Goal: Task Accomplishment & Management: Manage account settings

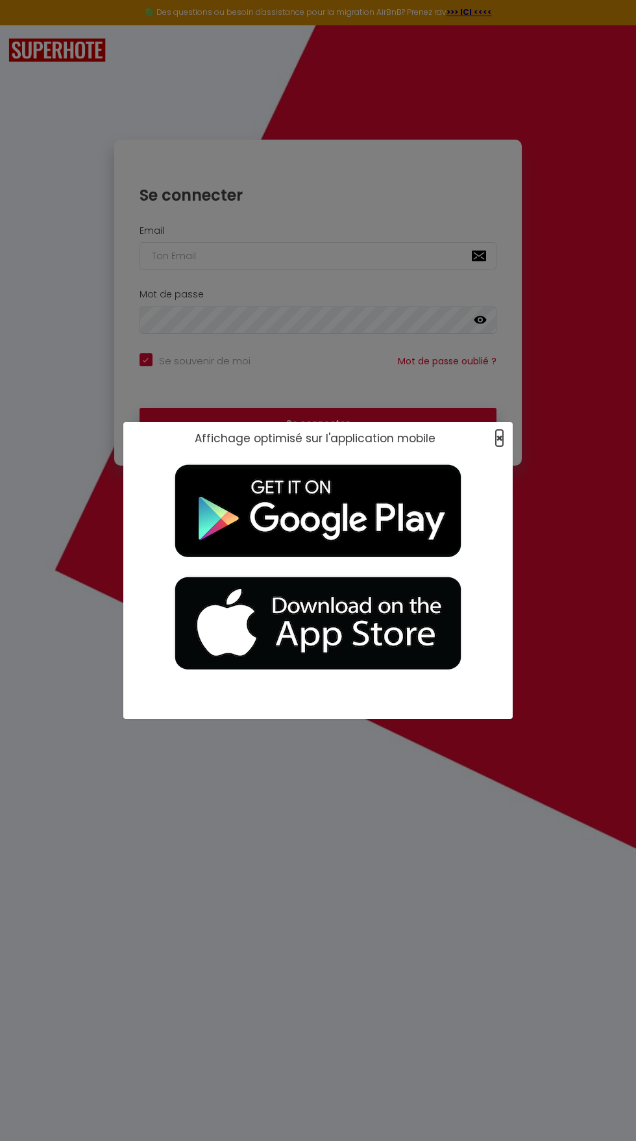
click at [499, 438] on span "×" at bounding box center [499, 438] width 7 height 16
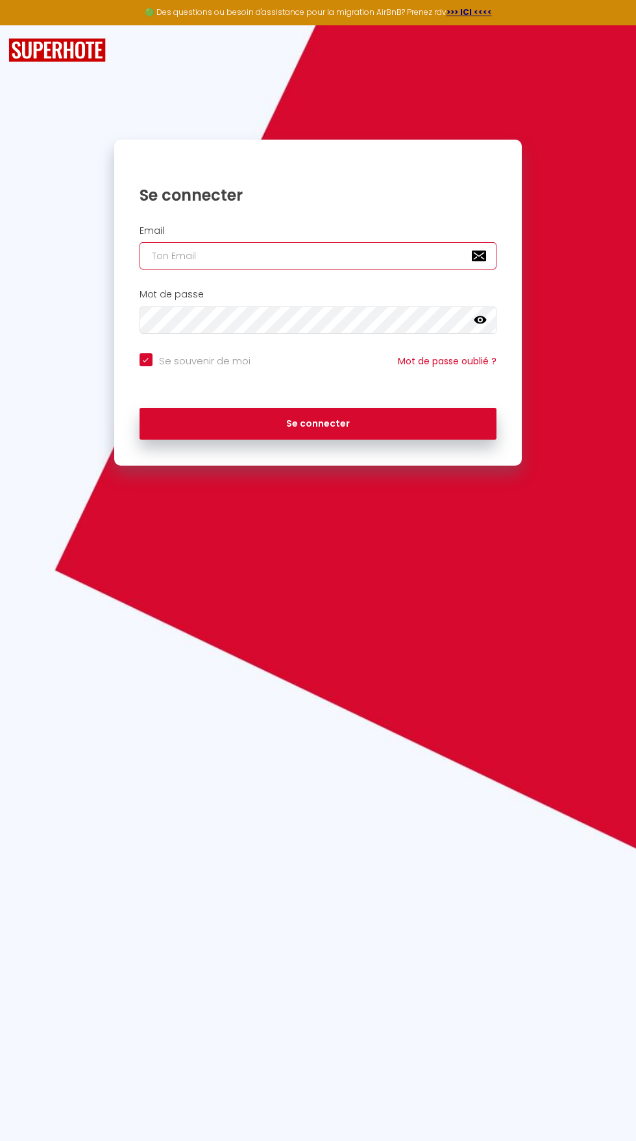
click at [164, 256] on input "email" at bounding box center [319, 255] width 358 height 27
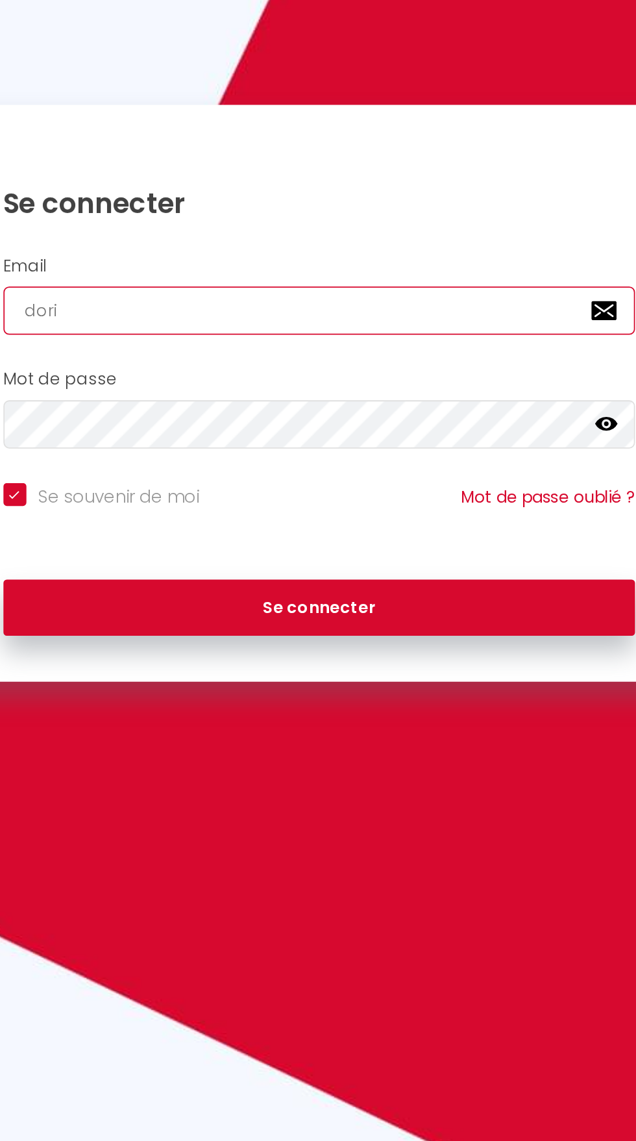
type input "[EMAIL_ADDRESS][DOMAIN_NAME]"
checkbox input "true"
type input "[EMAIL_ADDRESS][DOMAIN_NAME]"
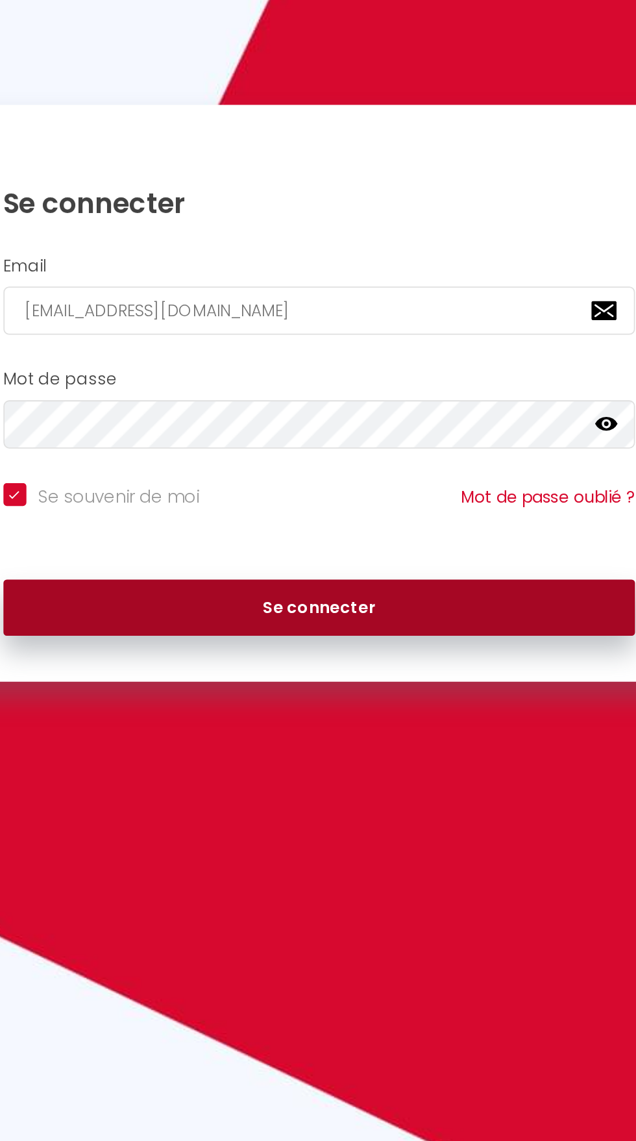
click at [431, 415] on button "Se connecter" at bounding box center [319, 424] width 358 height 32
checkbox input "true"
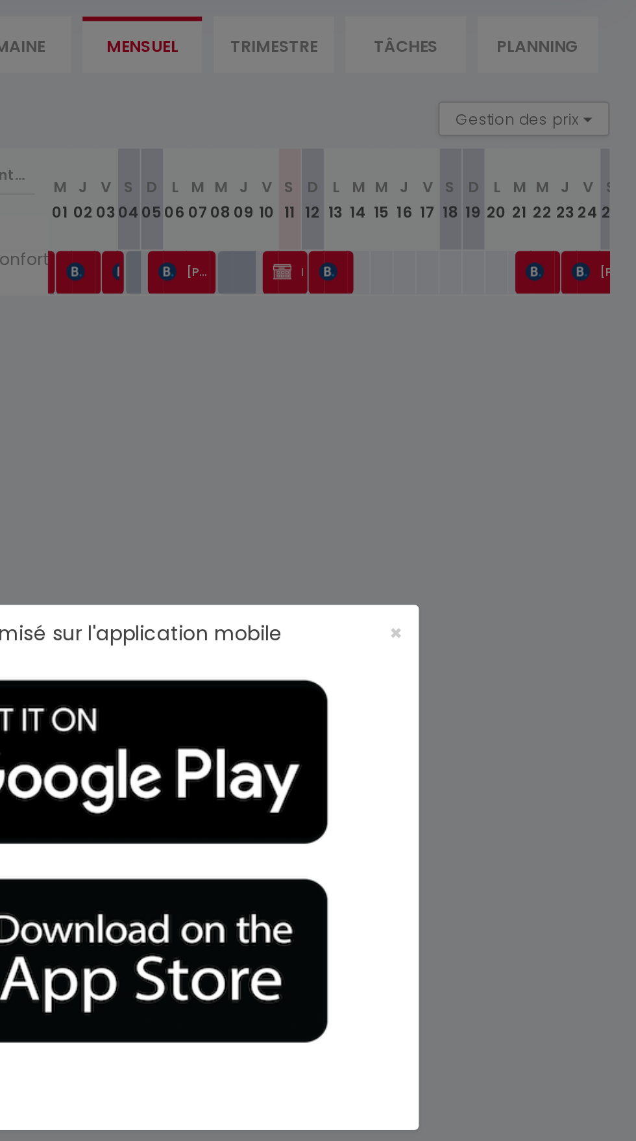
scroll to position [71, 0]
click at [501, 438] on span "×" at bounding box center [499, 438] width 7 height 16
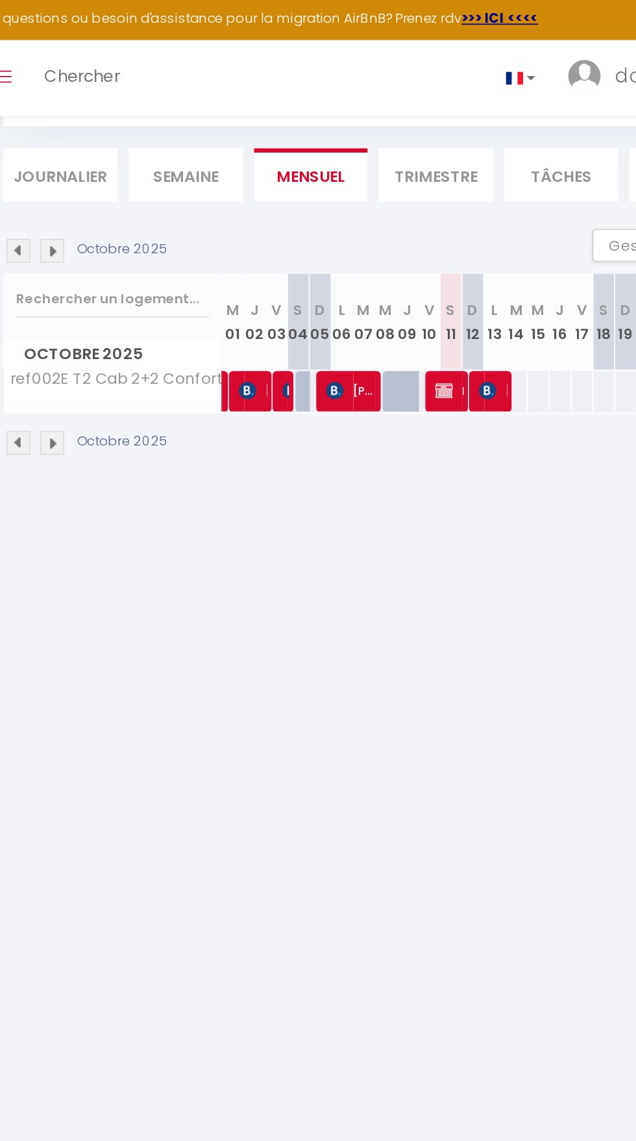
click at [206, 148] on img at bounding box center [202, 151] width 14 height 14
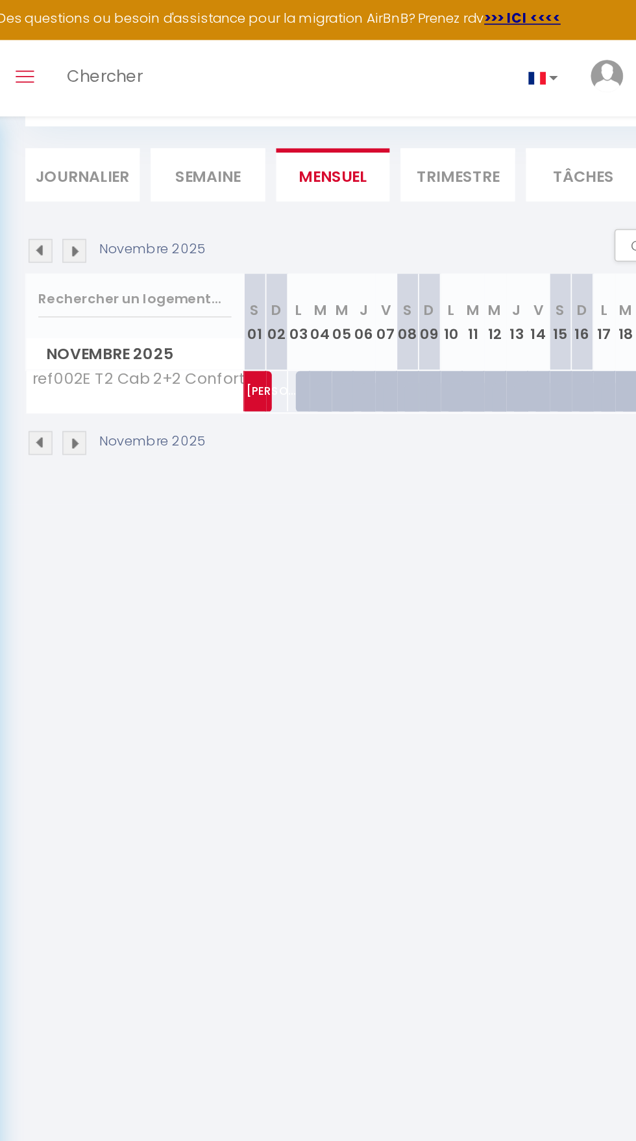
click at [207, 157] on img at bounding box center [202, 151] width 14 height 14
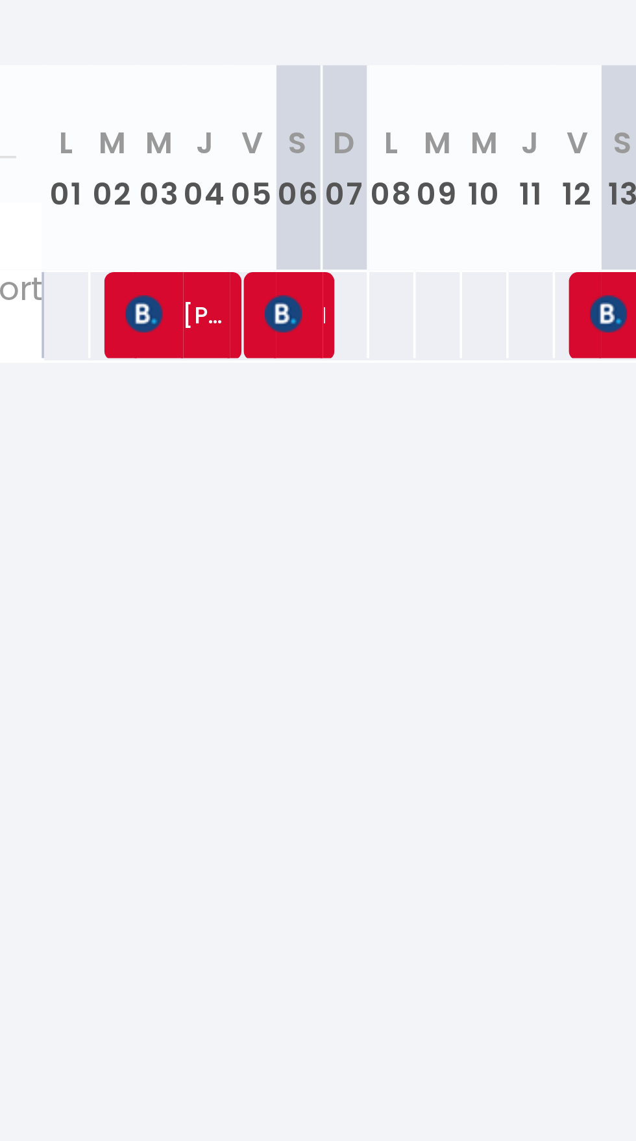
scroll to position [70, 0]
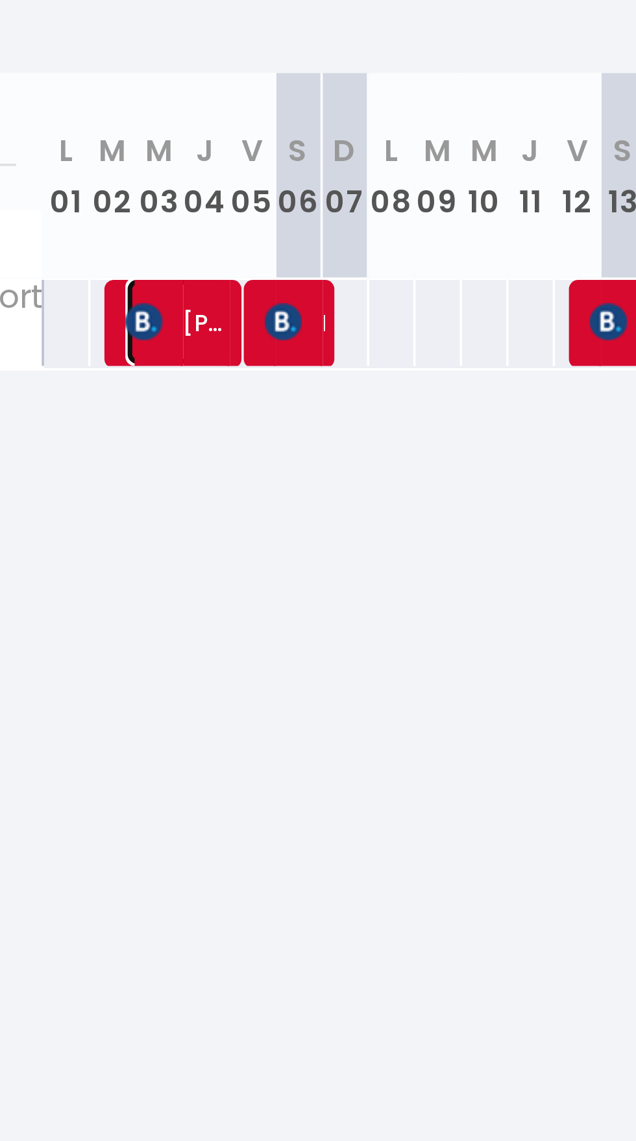
click at [337, 237] on span "[PERSON_NAME]" at bounding box center [342, 234] width 31 height 25
select select "OK"
select select "KO"
select select "0"
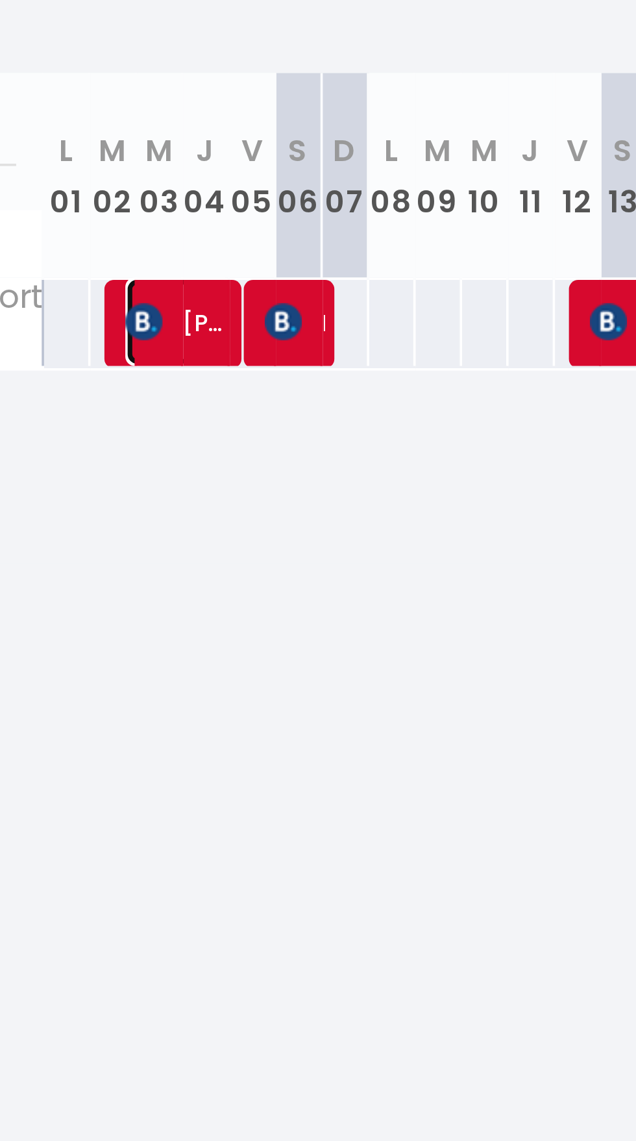
select select "1"
select select
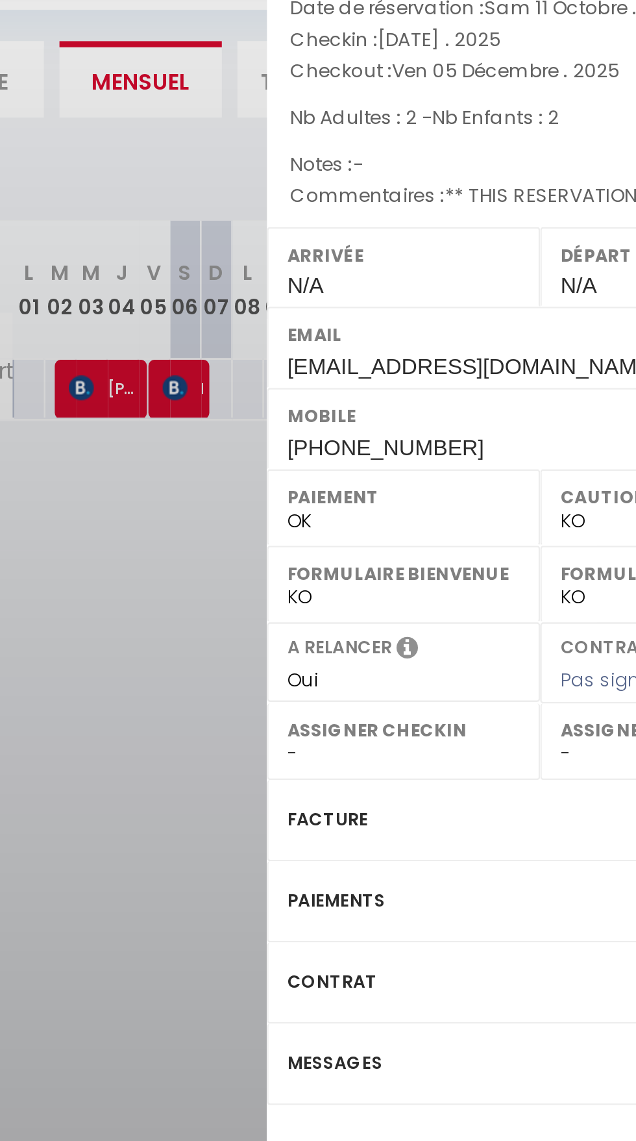
click at [497, 448] on div "Paiements" at bounding box center [522, 448] width 227 height 34
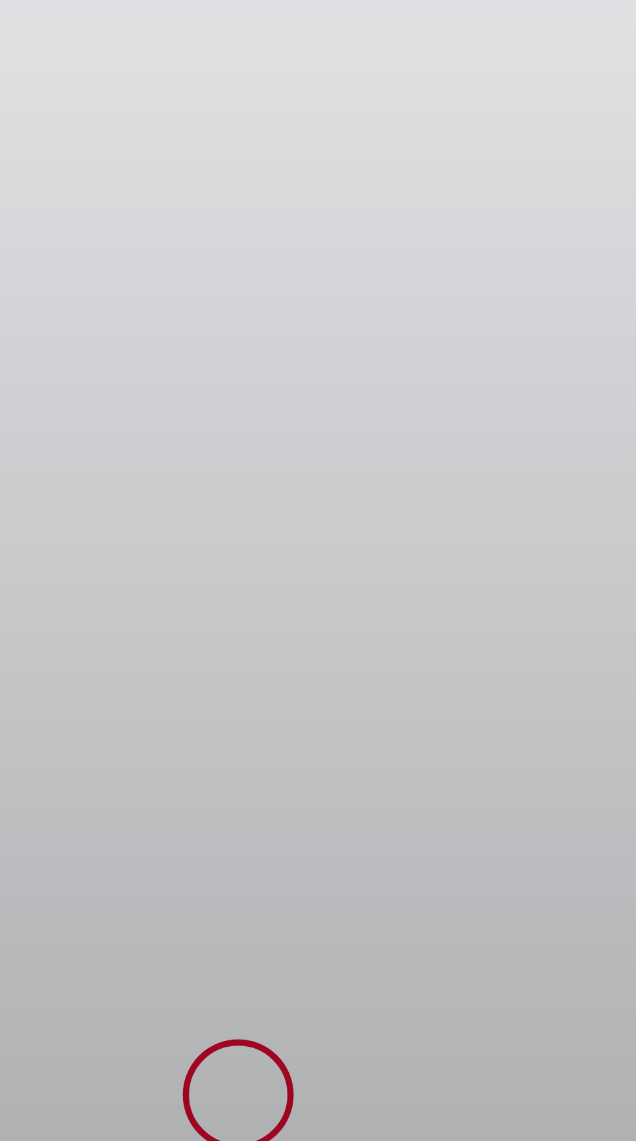
scroll to position [70, 0]
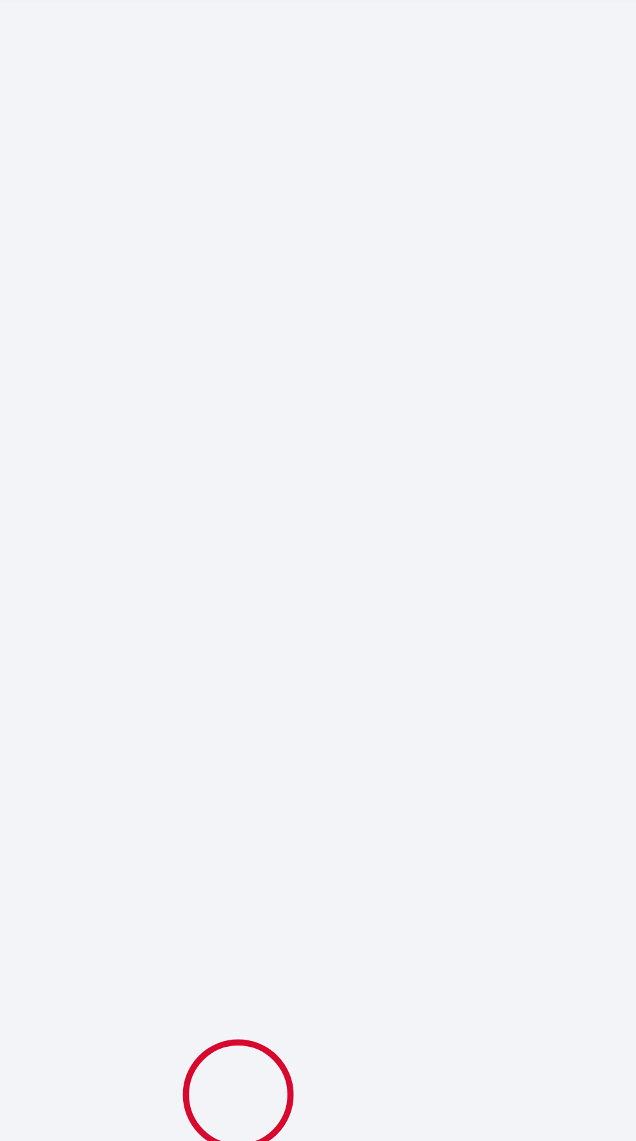
select select
checkbox input "false"
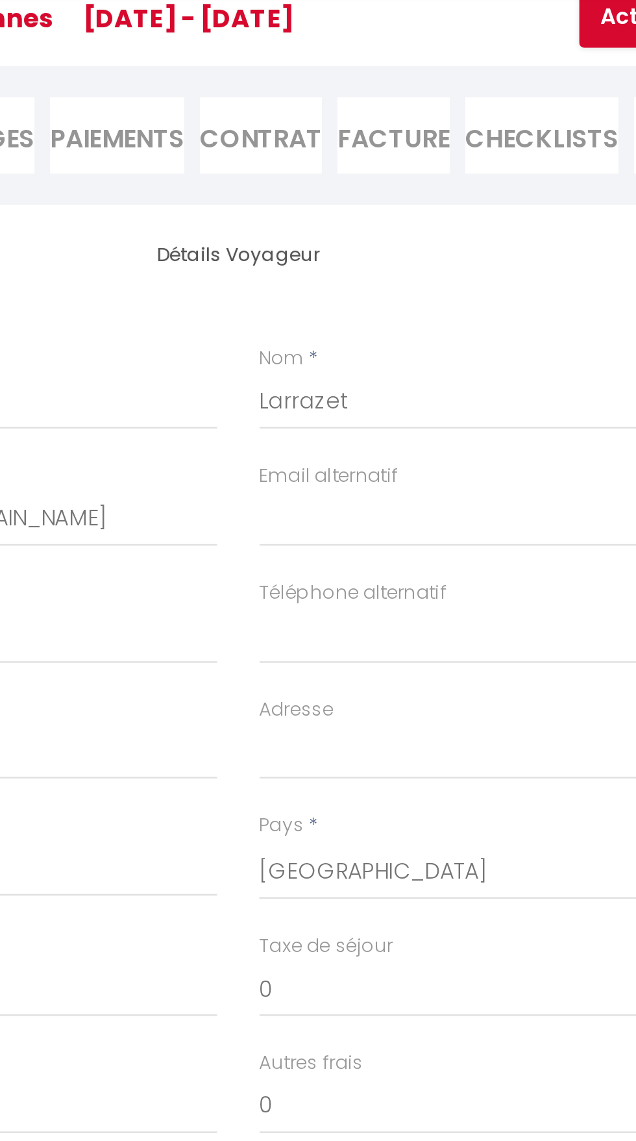
select select
checkbox input "false"
type textarea "** THIS RESERVATION HAS BEEN PRE-PAID ** Reservation has a cancellation grace p…"
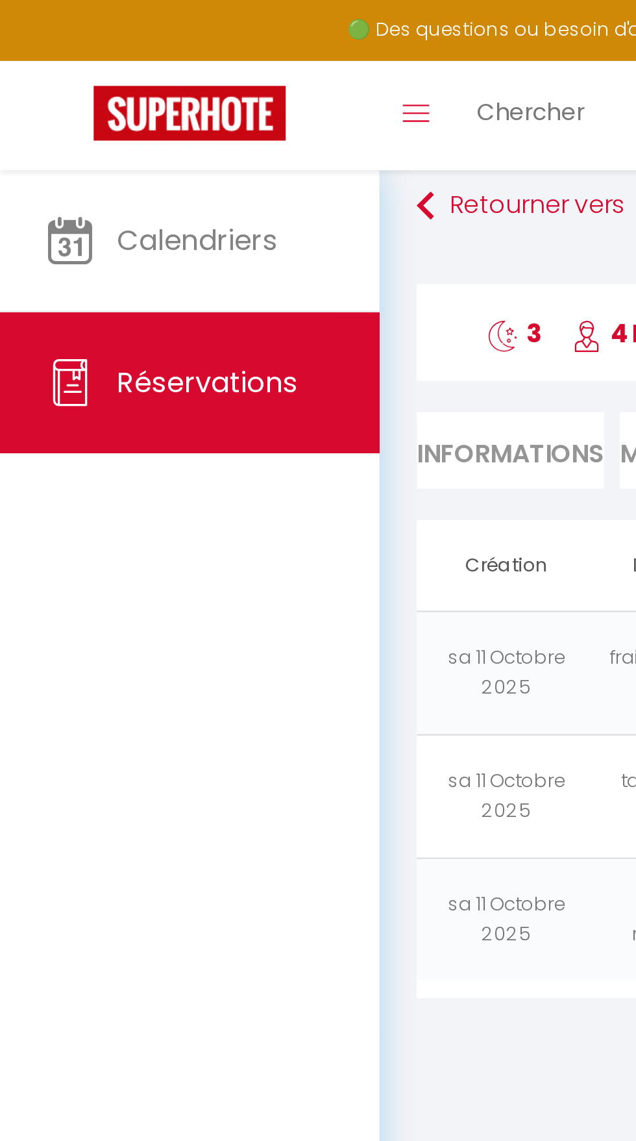
scroll to position [0, 0]
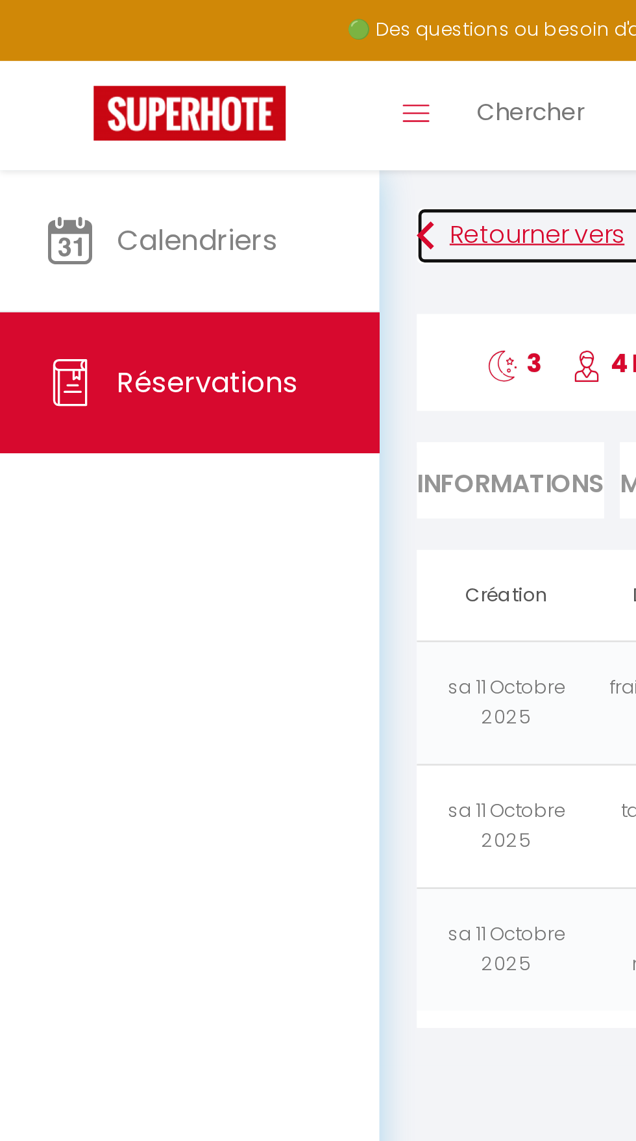
click at [182, 92] on link "Retourner vers" at bounding box center [396, 97] width 447 height 23
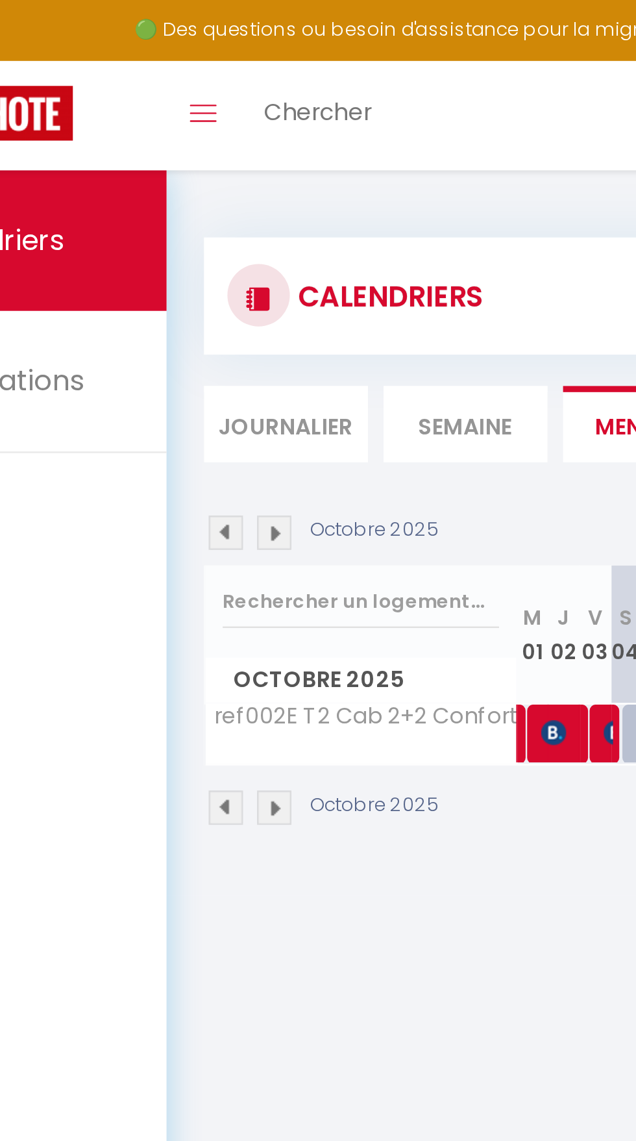
click at [201, 223] on img at bounding box center [202, 221] width 14 height 14
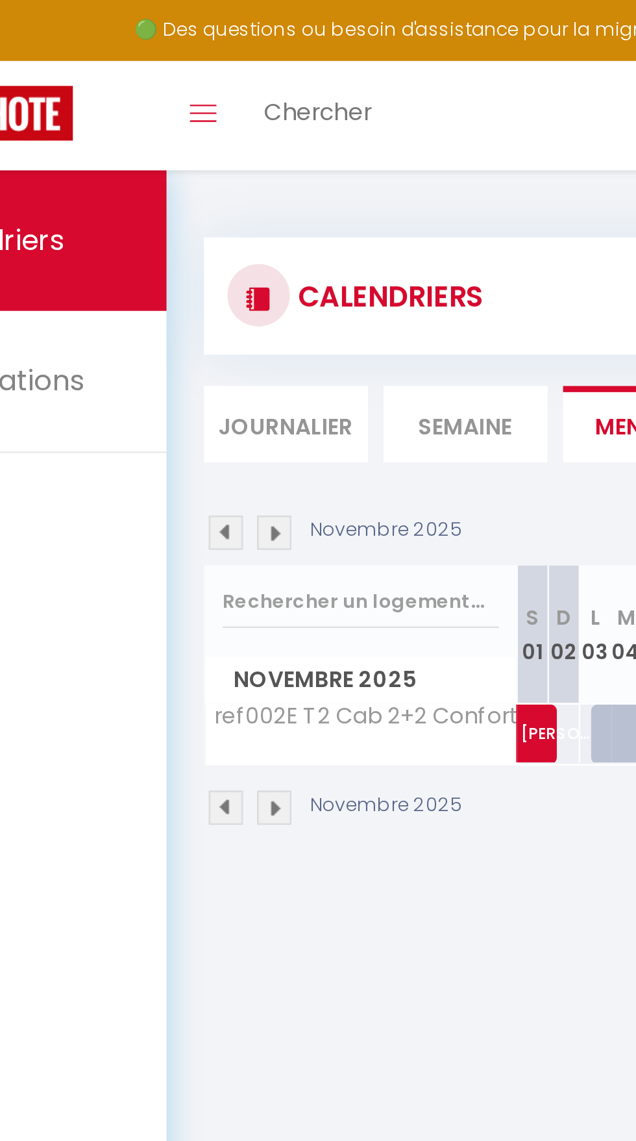
click at [198, 224] on img at bounding box center [202, 221] width 14 height 14
